Goal: Task Accomplishment & Management: Use online tool/utility

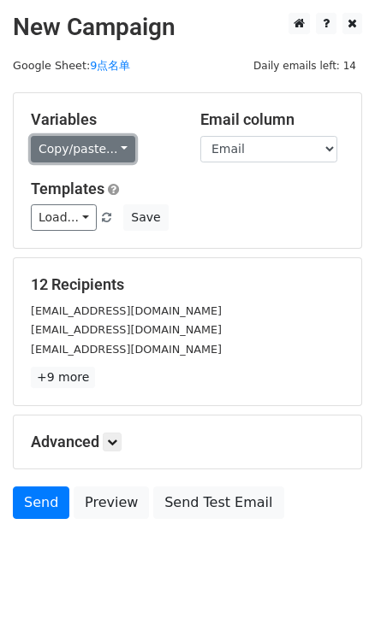
click at [108, 147] on link "Copy/paste..." at bounding box center [83, 149] width 104 height 27
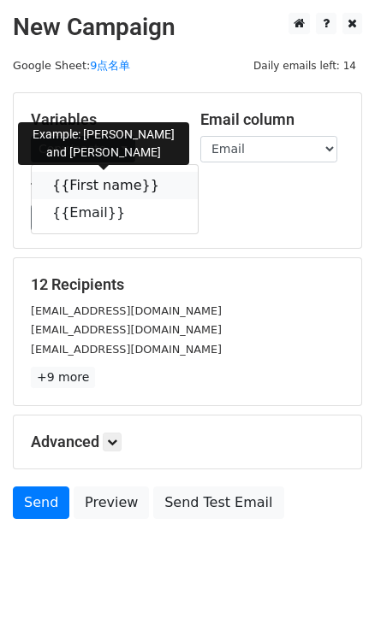
drag, startPoint x: 147, startPoint y: 181, endPoint x: 30, endPoint y: 175, distance: 117.3
click at [163, 181] on icon at bounding box center [170, 185] width 14 height 14
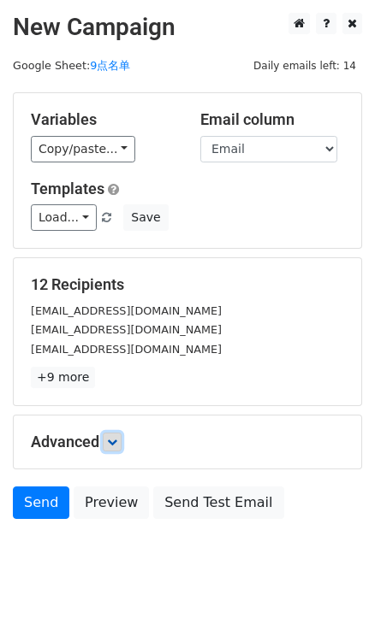
click at [115, 439] on icon at bounding box center [112, 442] width 10 height 10
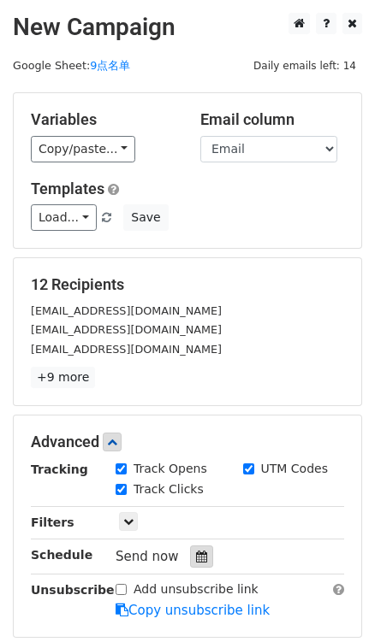
click at [196, 555] on icon at bounding box center [201, 557] width 11 height 12
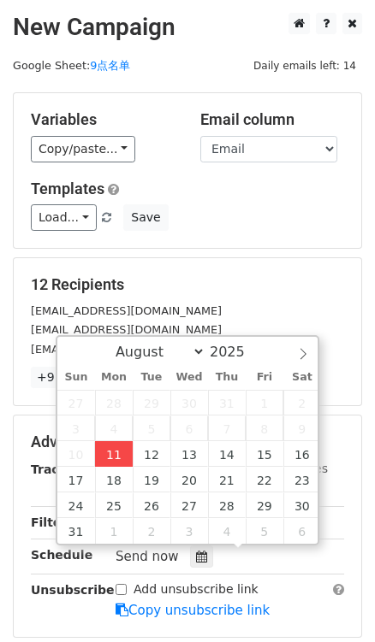
type input "2025-08-11 16:48"
type input "04"
type input "48"
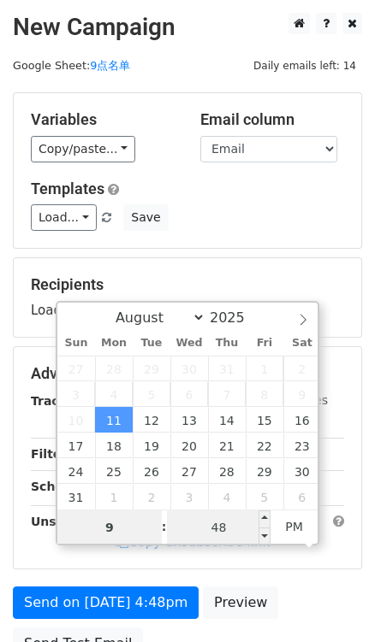
type input "9"
type input "2025-08-11 21:48"
type input "09"
click at [233, 522] on input "48" at bounding box center [219, 528] width 104 height 34
type input "0"
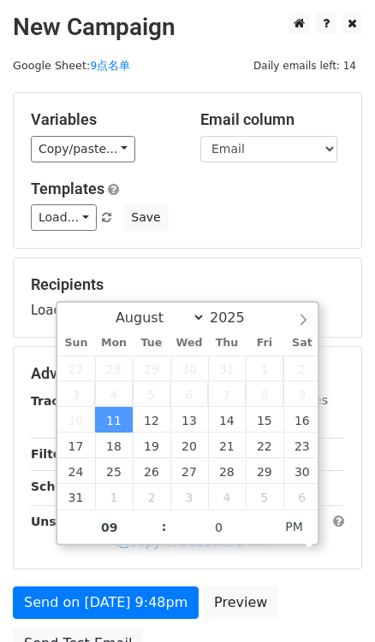
type input "2025-08-11 21:00"
click at [278, 231] on div "Variables Copy/paste... {{First name}} {{Email}} Email column First name Email …" at bounding box center [187, 170] width 347 height 155
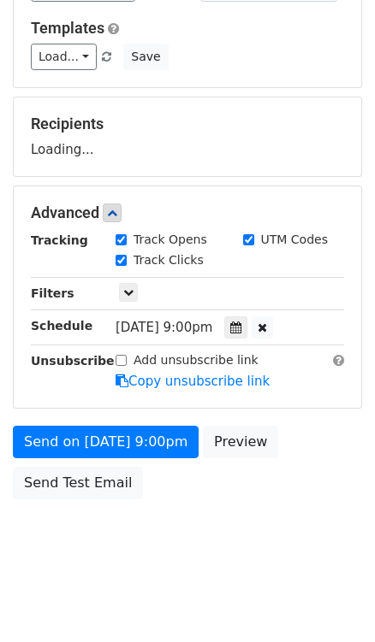
scroll to position [162, 0]
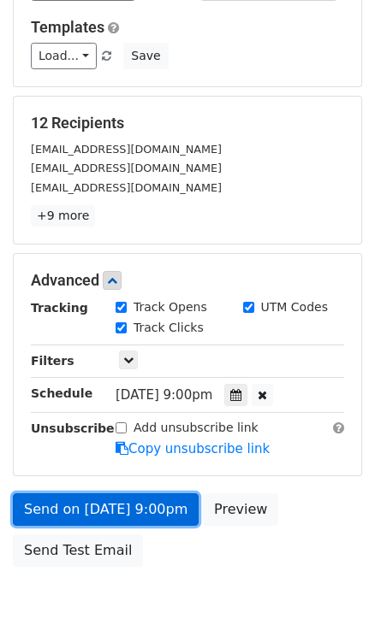
click at [159, 494] on link "Send on Aug 11 at 9:00pm" at bounding box center [106, 510] width 186 height 33
